Goal: Check status: Check status

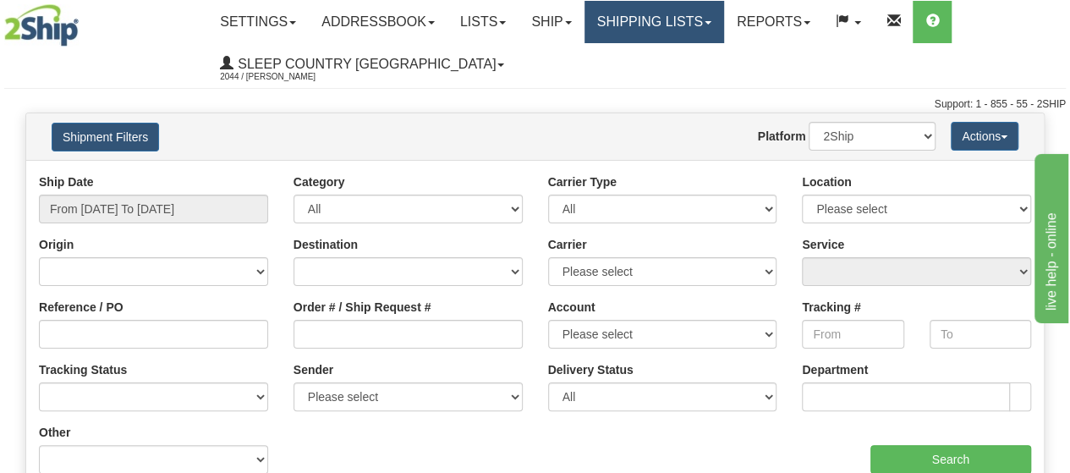
click at [721, 18] on link "Shipping lists" at bounding box center [655, 22] width 140 height 42
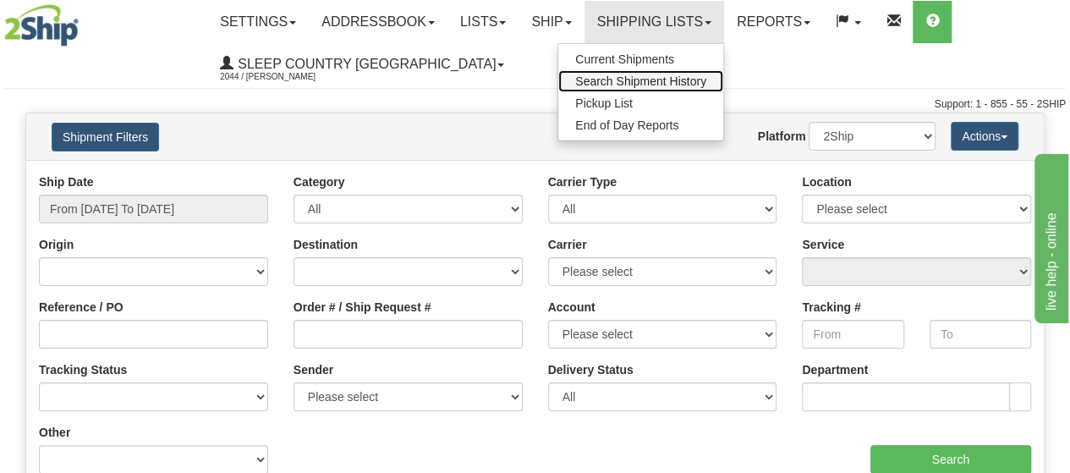
click at [685, 76] on span "Search Shipment History" at bounding box center [640, 81] width 131 height 14
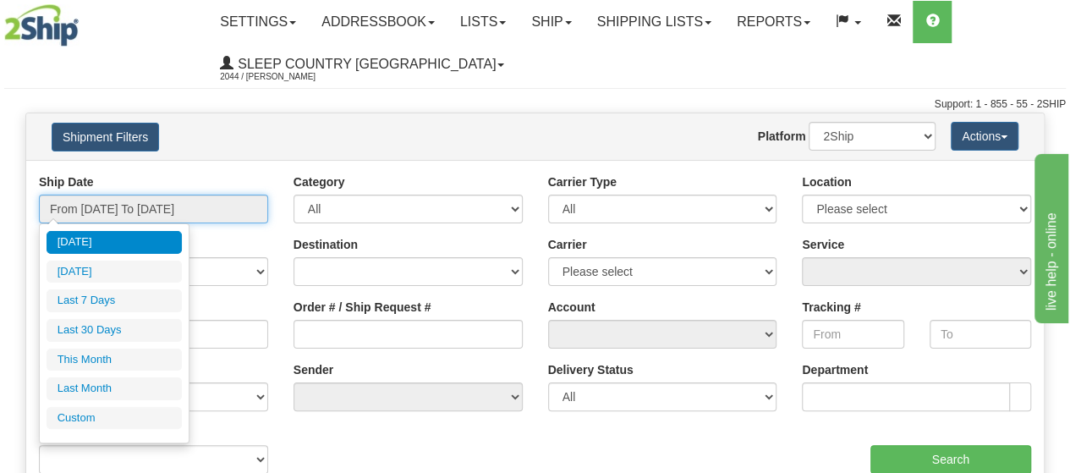
click at [255, 211] on input "From [DATE] To [DATE]" at bounding box center [153, 209] width 229 height 29
click at [136, 319] on li "Last 30 Days" at bounding box center [114, 330] width 135 height 23
type input "From [DATE] To [DATE]"
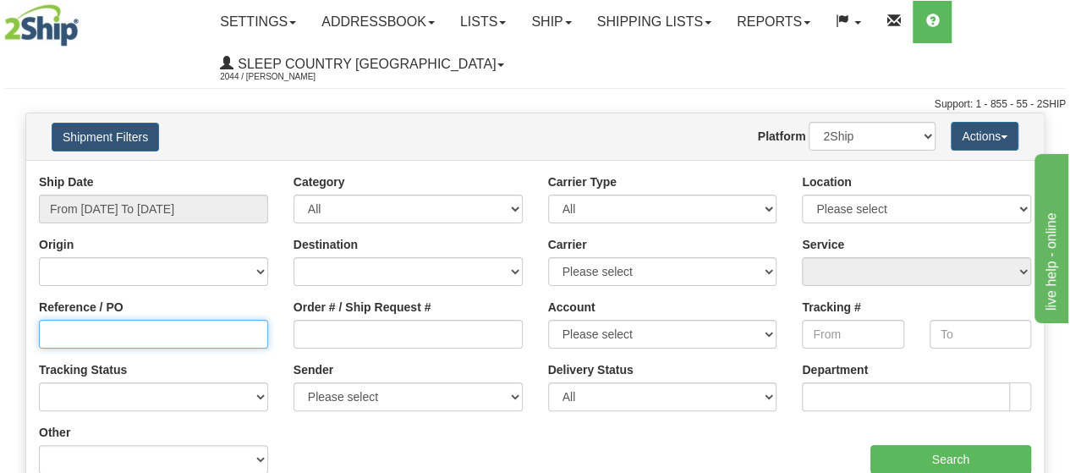
click at [68, 335] on input "Reference / PO" at bounding box center [153, 334] width 229 height 29
paste input "1054245"
type input "1054245"
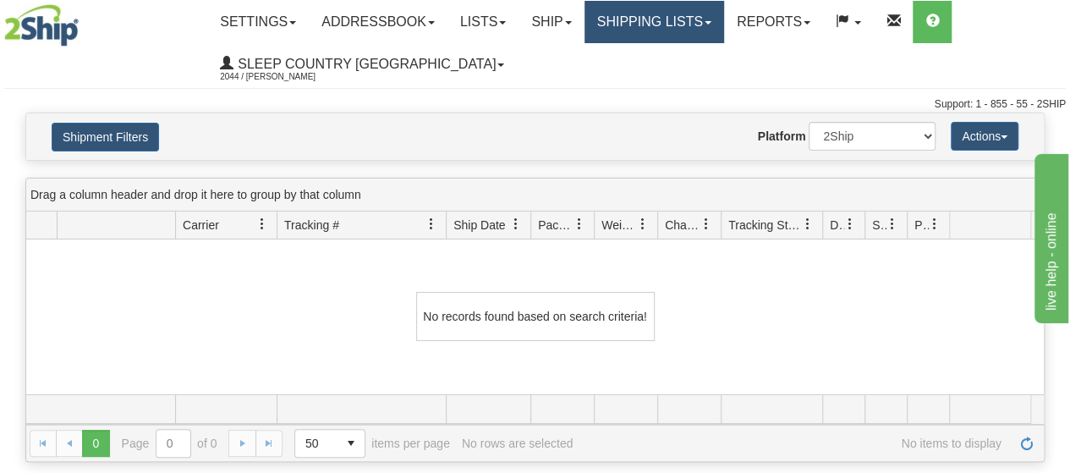
click at [724, 18] on link "Shipping lists" at bounding box center [655, 22] width 140 height 42
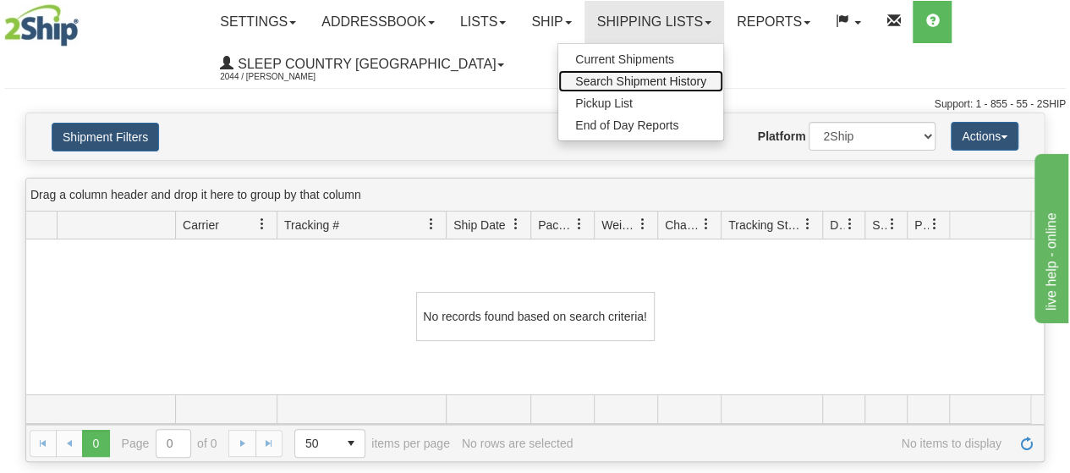
click at [697, 80] on span "Search Shipment History" at bounding box center [640, 81] width 131 height 14
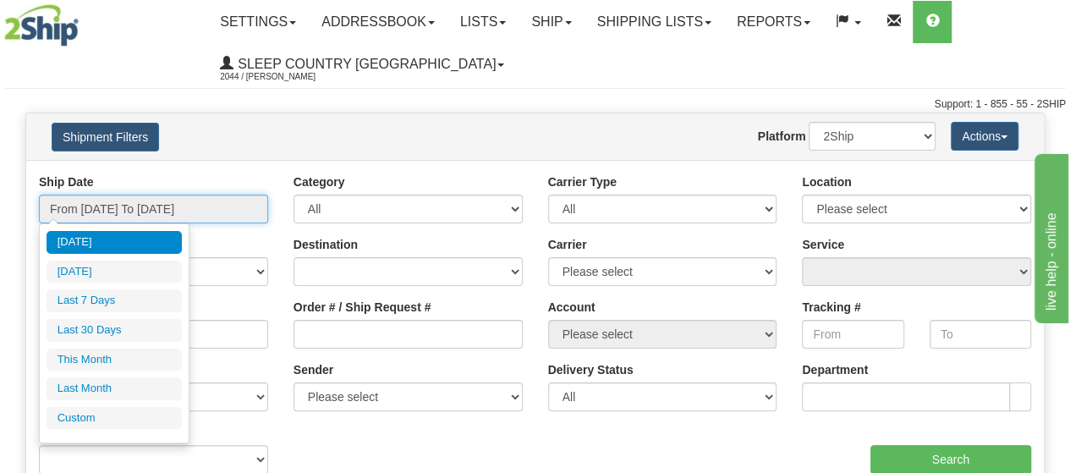
click at [239, 218] on input "From [DATE] To [DATE]" at bounding box center [153, 209] width 229 height 29
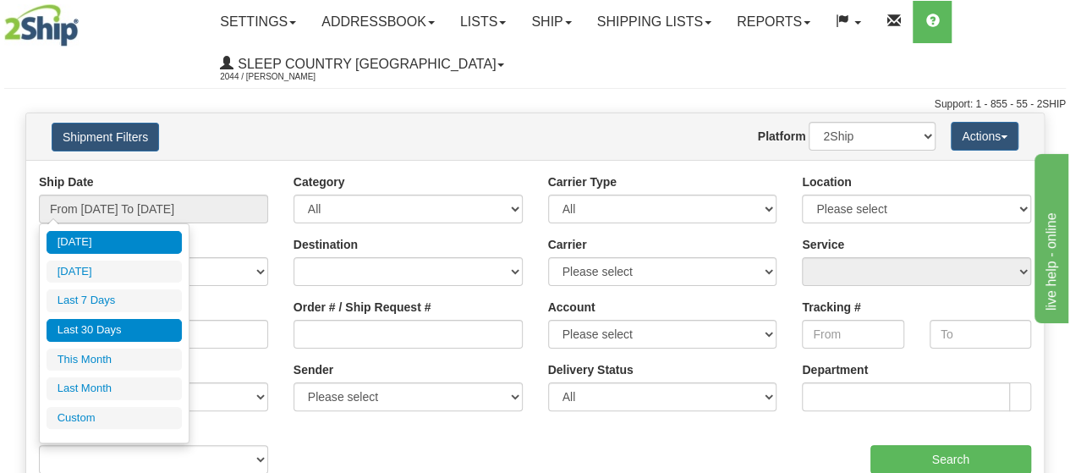
click at [143, 320] on li "Last 30 Days" at bounding box center [114, 330] width 135 height 23
type input "From [DATE] To [DATE]"
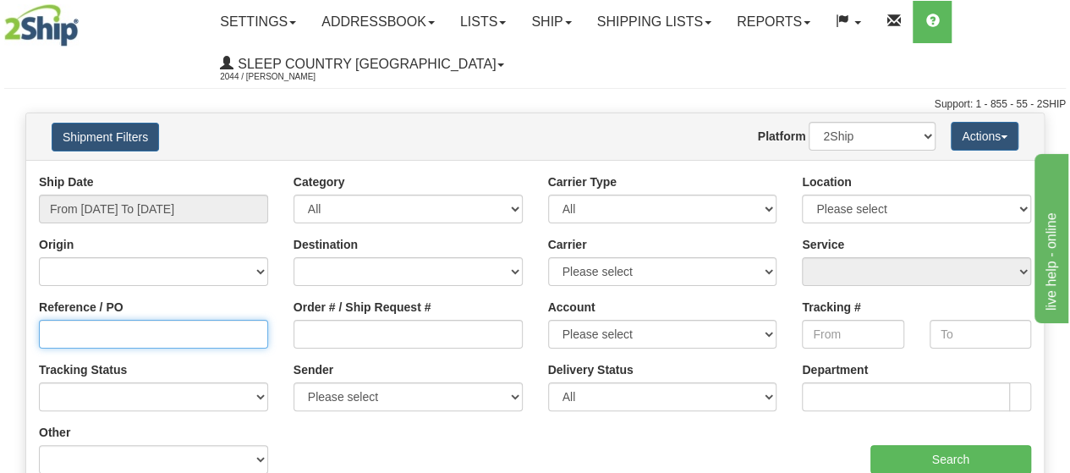
click at [157, 343] on input "Reference / PO" at bounding box center [153, 334] width 229 height 29
paste input "1056894"
type input "1056894"
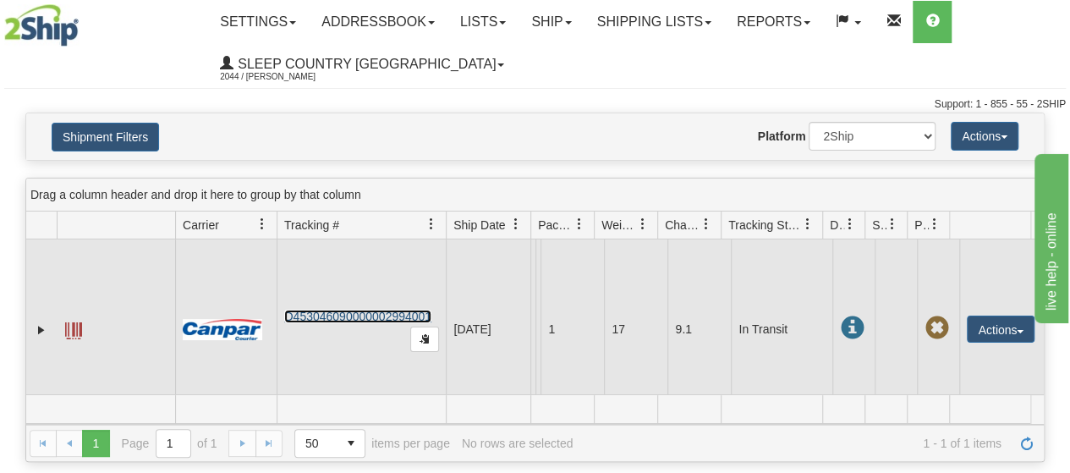
click at [313, 323] on link "D453046090000002994001" at bounding box center [357, 317] width 147 height 14
